Goal: Task Accomplishment & Management: Manage account settings

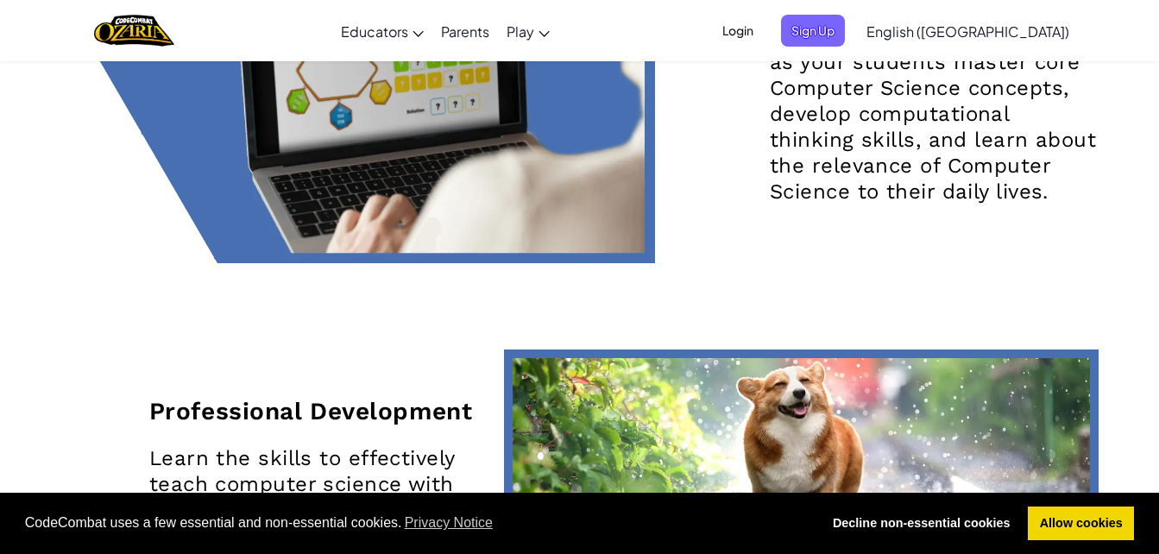
scroll to position [2761, 0]
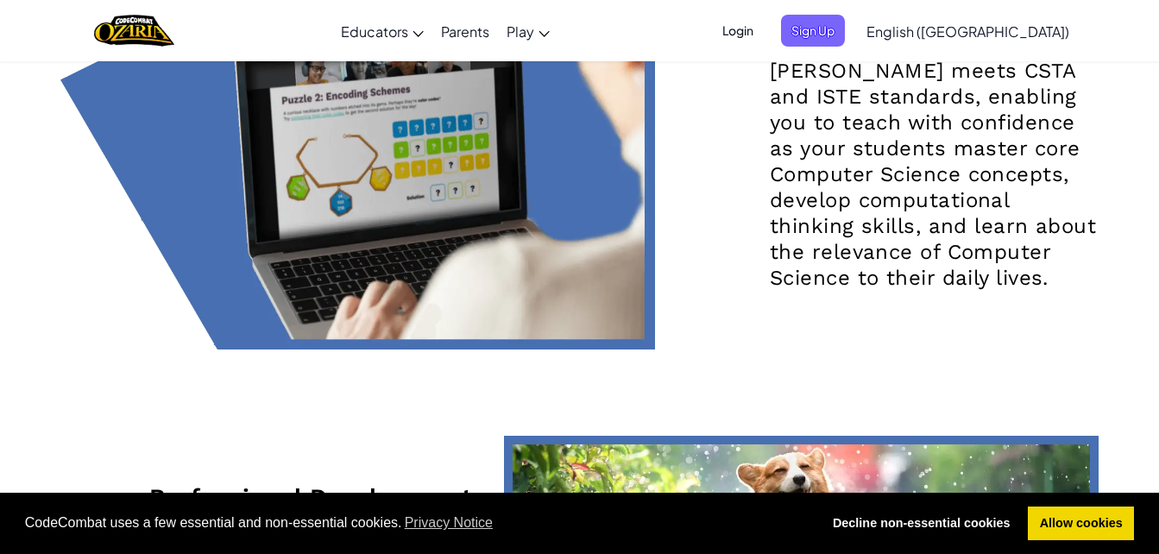
click at [764, 23] on span "Login" at bounding box center [738, 31] width 52 height 32
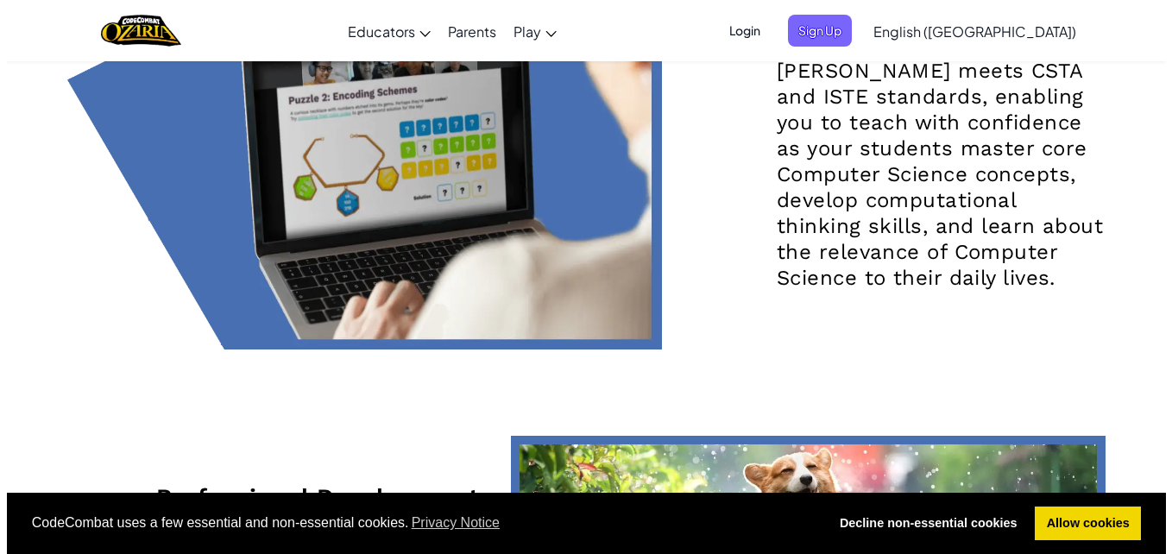
scroll to position [2767, 0]
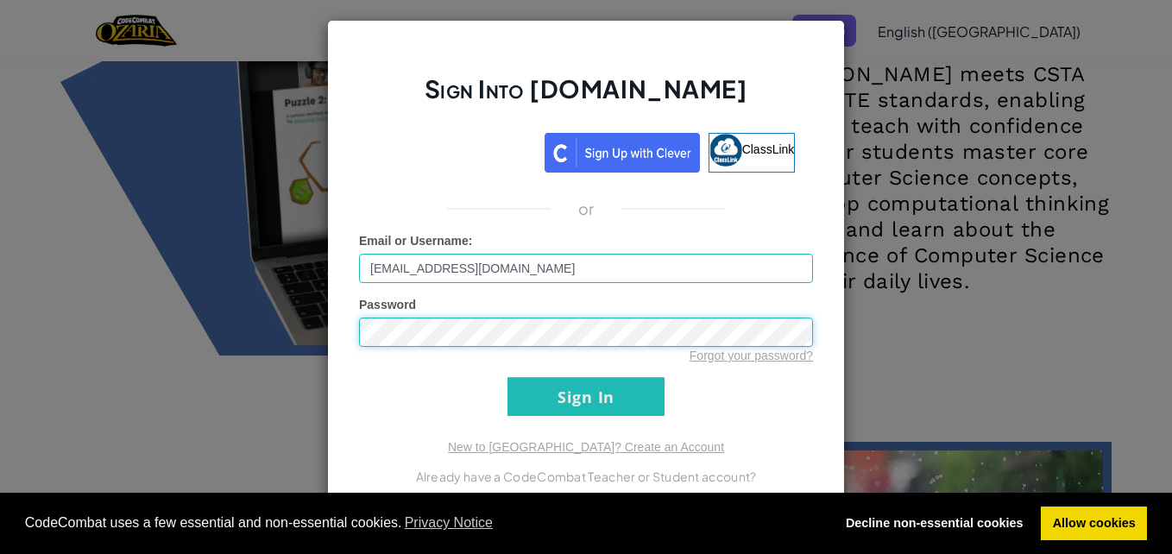
click at [507, 377] on input "Sign In" at bounding box center [585, 396] width 157 height 39
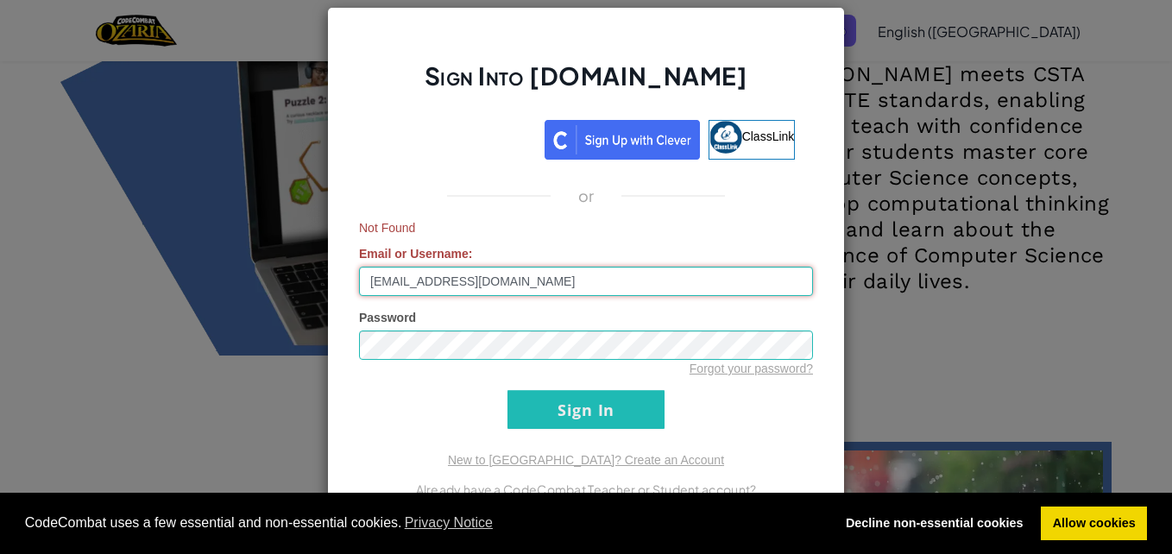
click at [606, 272] on input "[EMAIL_ADDRESS][DOMAIN_NAME]" at bounding box center [586, 281] width 454 height 29
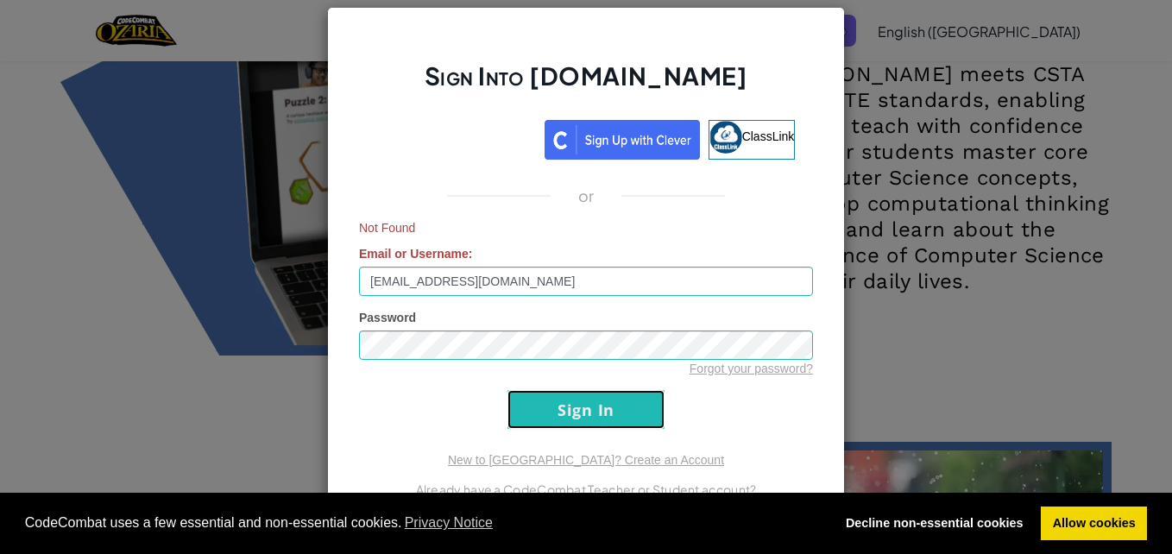
click at [591, 401] on input "Sign In" at bounding box center [585, 409] width 157 height 39
click at [591, 396] on input "Sign In" at bounding box center [585, 409] width 157 height 39
click at [591, 392] on input "Sign In" at bounding box center [585, 409] width 157 height 39
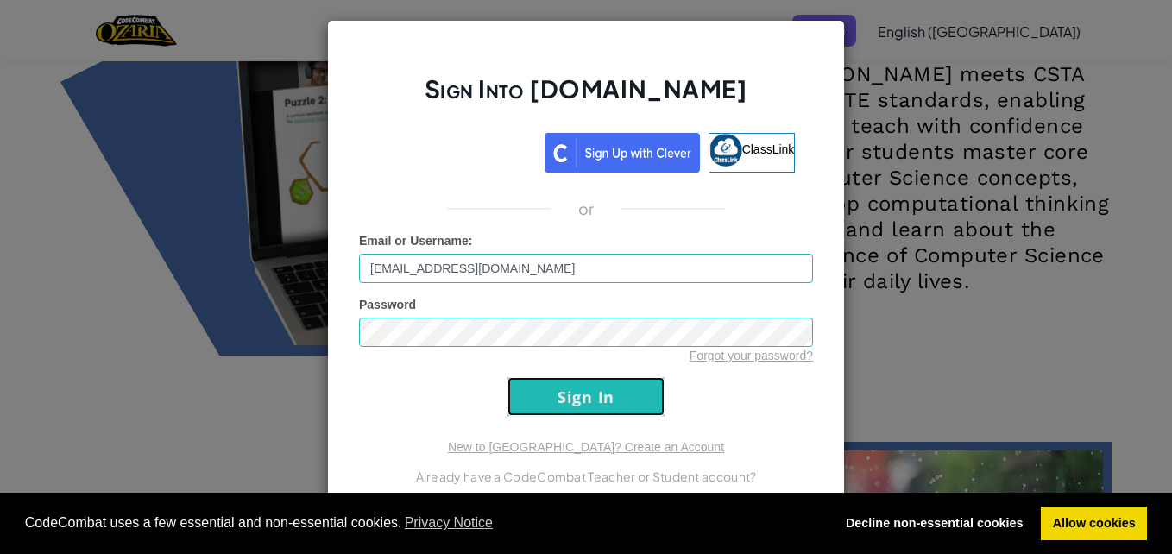
drag, startPoint x: 592, startPoint y: 387, endPoint x: 595, endPoint y: 377, distance: 10.9
click at [594, 383] on input "Sign In" at bounding box center [585, 396] width 157 height 39
click at [596, 376] on form "Email or Username : [EMAIL_ADDRESS][DOMAIN_NAME] Password Forgot your password?…" at bounding box center [586, 324] width 454 height 184
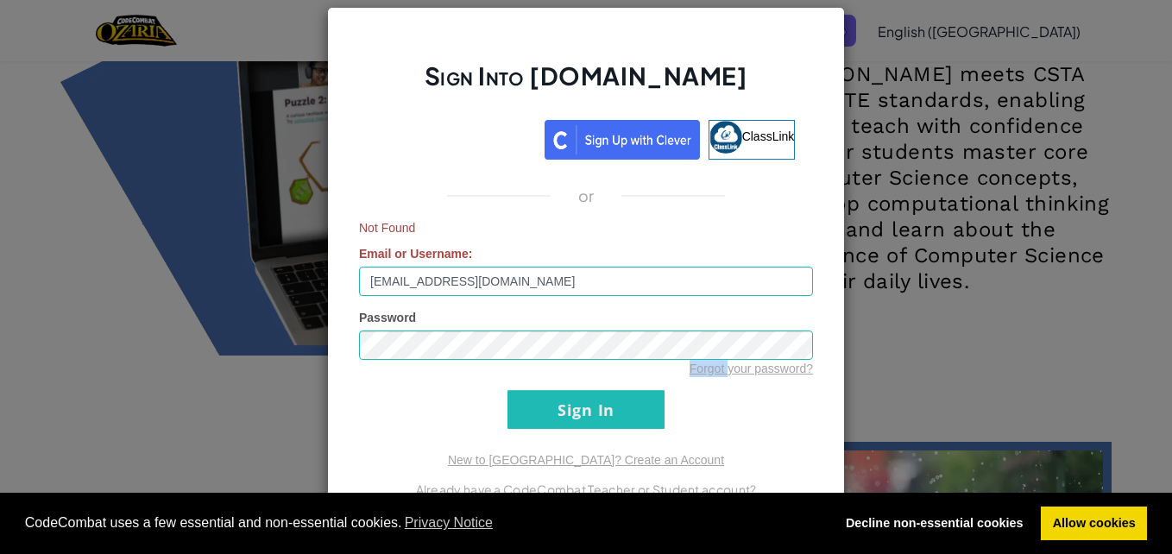
click at [596, 376] on div "Forgot your password?" at bounding box center [586, 368] width 454 height 17
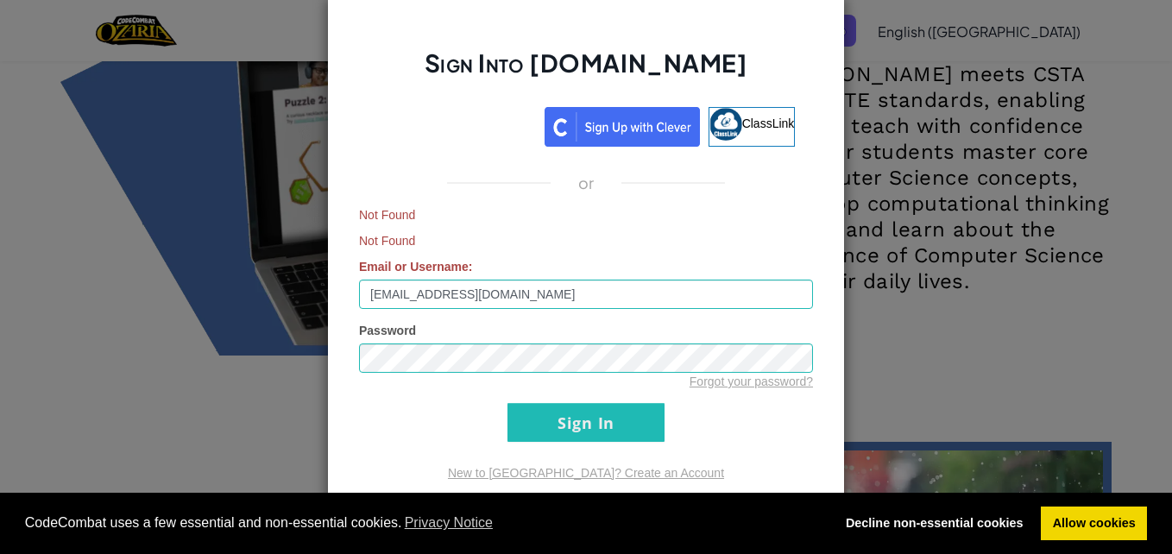
drag, startPoint x: 596, startPoint y: 376, endPoint x: 553, endPoint y: 336, distance: 59.2
click at [553, 336] on div "Password Forgot your password?" at bounding box center [586, 356] width 454 height 68
click at [507, 403] on input "Sign In" at bounding box center [585, 422] width 157 height 39
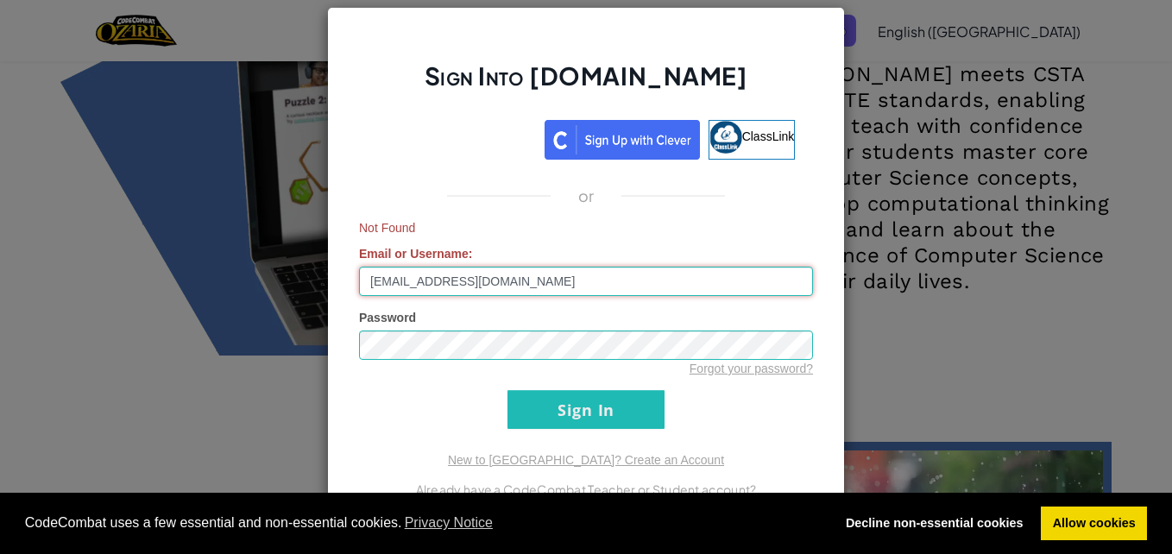
click at [376, 280] on input "[EMAIL_ADDRESS][DOMAIN_NAME]" at bounding box center [586, 281] width 454 height 29
click at [390, 278] on input "[EMAIL_ADDRESS][DOMAIN_NAME]" at bounding box center [586, 281] width 454 height 29
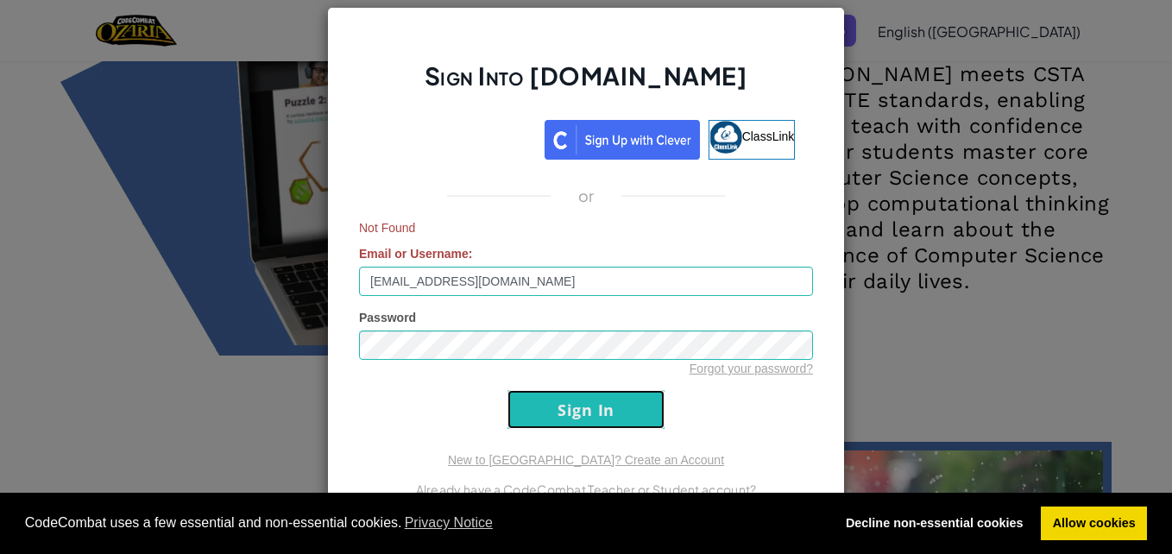
click at [624, 417] on input "Sign In" at bounding box center [585, 409] width 157 height 39
click at [628, 423] on input "Sign In" at bounding box center [585, 409] width 157 height 39
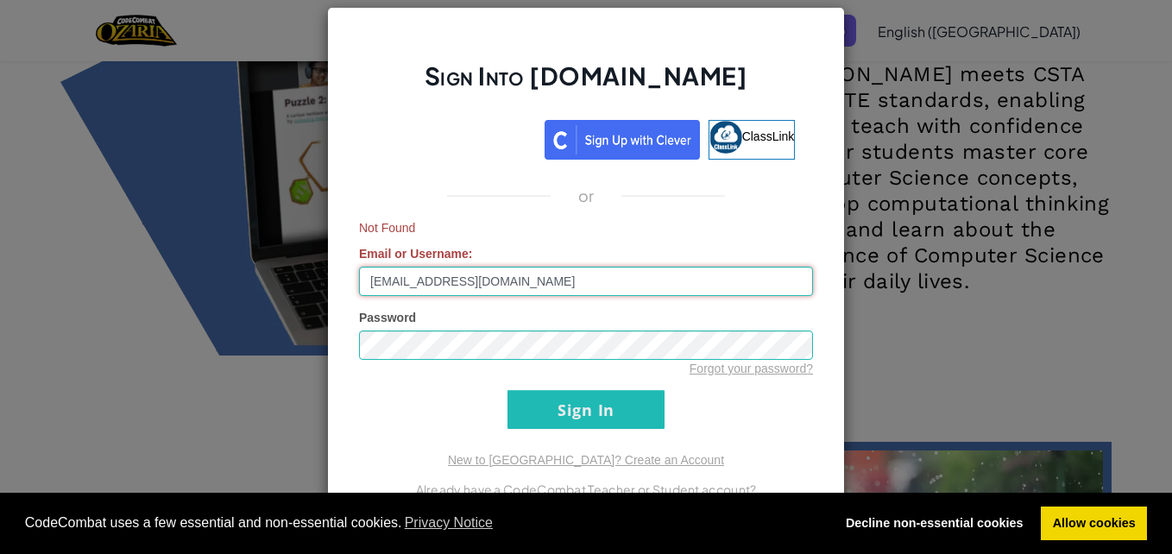
click at [421, 286] on input "[EMAIL_ADDRESS][DOMAIN_NAME]" at bounding box center [586, 281] width 454 height 29
click at [375, 274] on input "[EMAIL_ADDRESS][DOMAIN_NAME]" at bounding box center [586, 281] width 454 height 29
click at [377, 275] on input "[EMAIL_ADDRESS][DOMAIN_NAME]" at bounding box center [586, 281] width 454 height 29
click at [507, 390] on input "Sign In" at bounding box center [585, 409] width 157 height 39
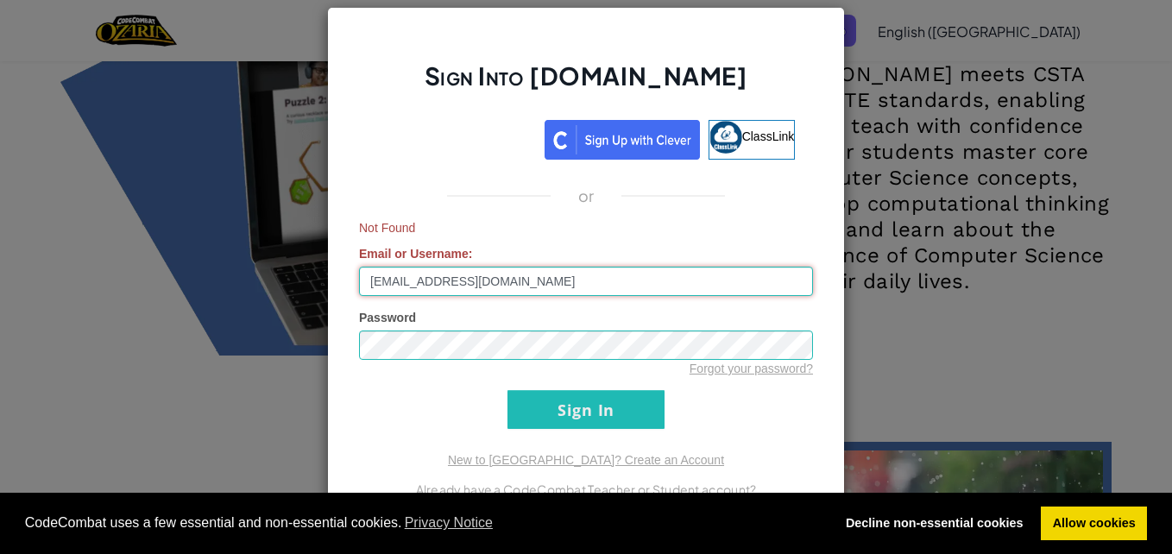
type input "[EMAIL_ADDRESS][DOMAIN_NAME]"
click at [507, 390] on input "Sign In" at bounding box center [585, 409] width 157 height 39
